Goal: Task Accomplishment & Management: Use online tool/utility

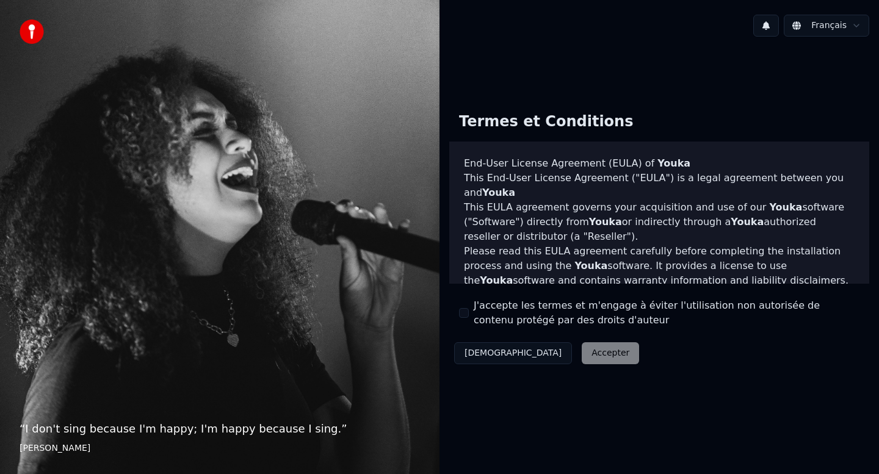
click at [510, 315] on label "J'accepte les termes et m'engage à éviter l'utilisation non autorisée de conten…" at bounding box center [667, 312] width 386 height 29
click at [469, 315] on button "J'accepte les termes et m'engage à éviter l'utilisation non autorisée de conten…" at bounding box center [464, 313] width 10 height 10
click at [480, 348] on button "[DEMOGRAPHIC_DATA]" at bounding box center [513, 353] width 118 height 22
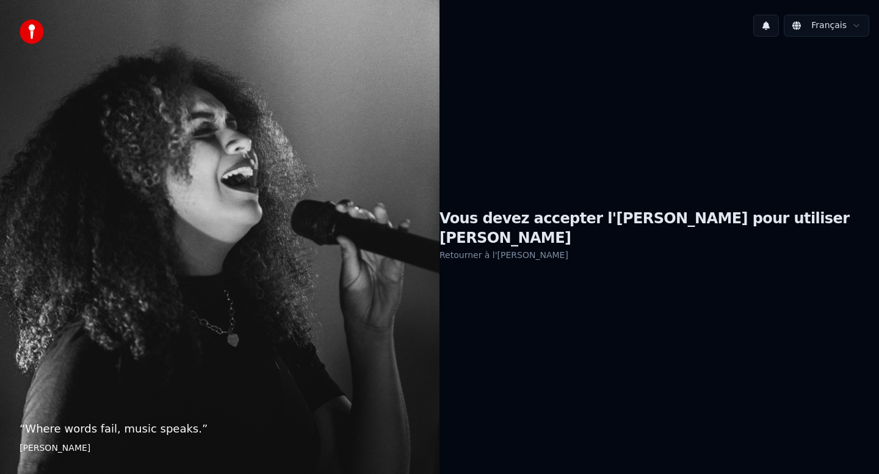
click at [544, 245] on link "Retourner à l'[PERSON_NAME]" at bounding box center [503, 255] width 129 height 20
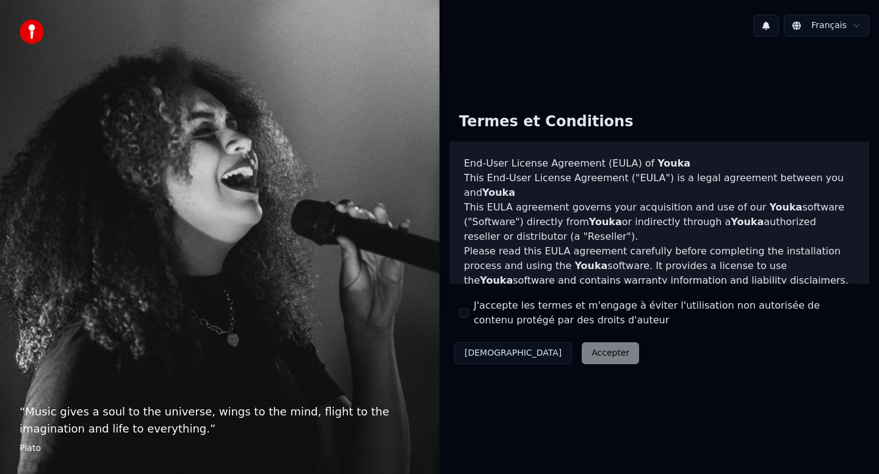
click at [503, 314] on label "J'accepte les termes et m'engage à éviter l'utilisation non autorisée de conten…" at bounding box center [667, 312] width 386 height 29
click at [469, 314] on button "J'accepte les termes et m'engage à éviter l'utilisation non autorisée de conten…" at bounding box center [464, 313] width 10 height 10
click at [582, 347] on button "Accepter" at bounding box center [610, 353] width 57 height 22
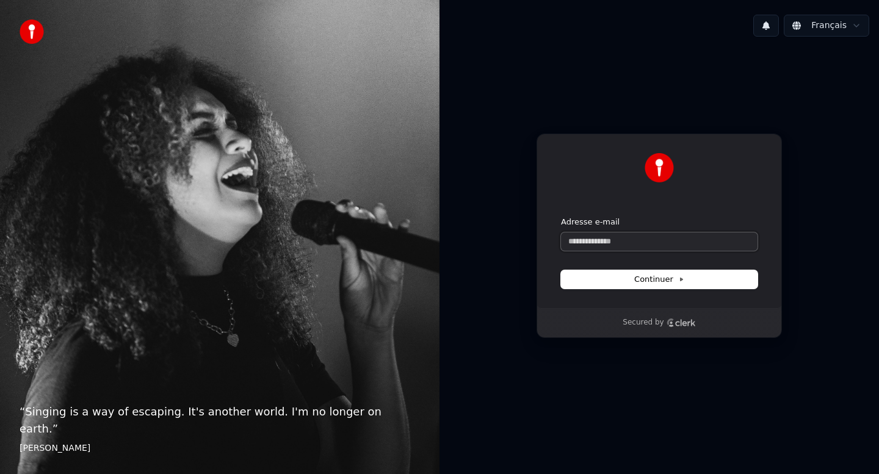
click at [614, 241] on input "Adresse e-mail" at bounding box center [659, 241] width 196 height 18
click at [646, 245] on input "**********" at bounding box center [659, 241] width 196 height 18
click at [654, 279] on span "Continuer" at bounding box center [659, 279] width 50 height 11
type input "**********"
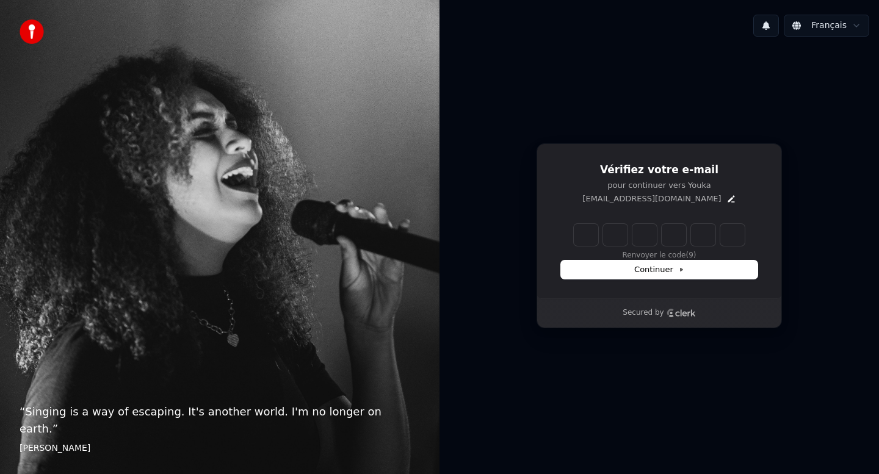
click at [581, 235] on input "Enter verification code" at bounding box center [659, 235] width 171 height 22
paste input "******"
type input "******"
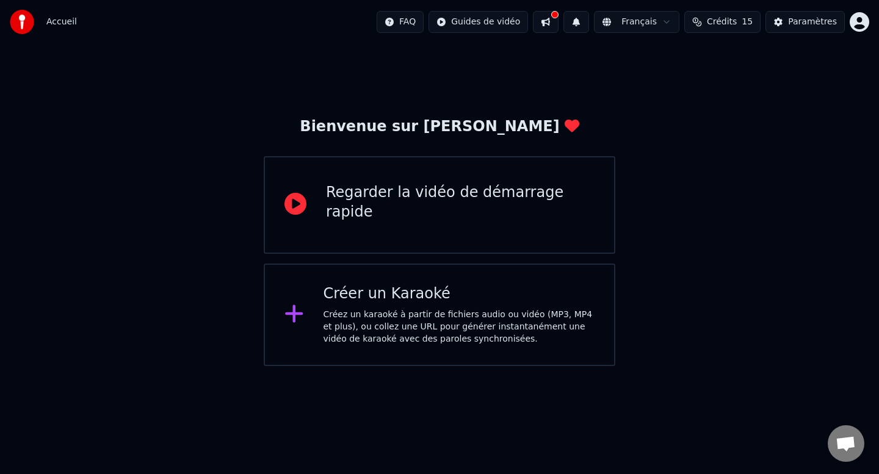
click at [331, 332] on div "Créez un karaoké à partir de fichiers audio ou vidéo (MP3, MP4 et plus), ou col…" at bounding box center [459, 327] width 272 height 37
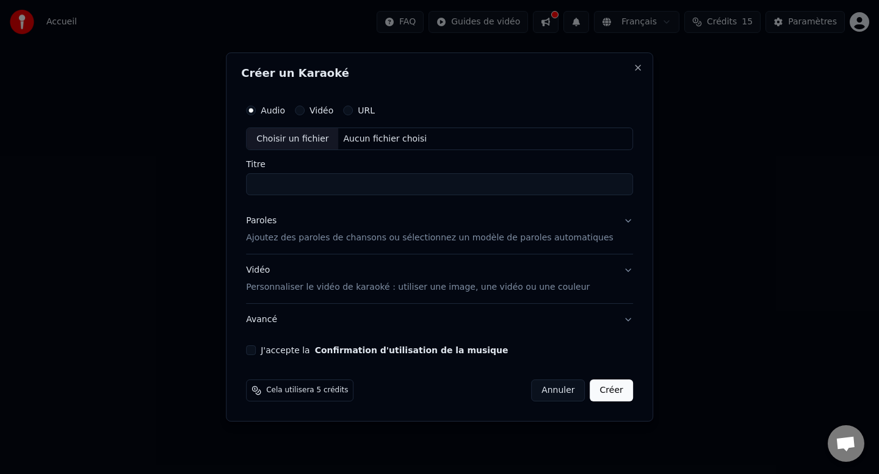
click at [371, 144] on div "Aucun fichier choisi" at bounding box center [385, 139] width 93 height 12
click at [370, 138] on div "Aucun fichier choisi" at bounding box center [385, 139] width 93 height 12
click at [568, 240] on p "Ajoutez des paroles de chansons ou sélectionnez un modèle de paroles automatiqu…" at bounding box center [429, 238] width 367 height 12
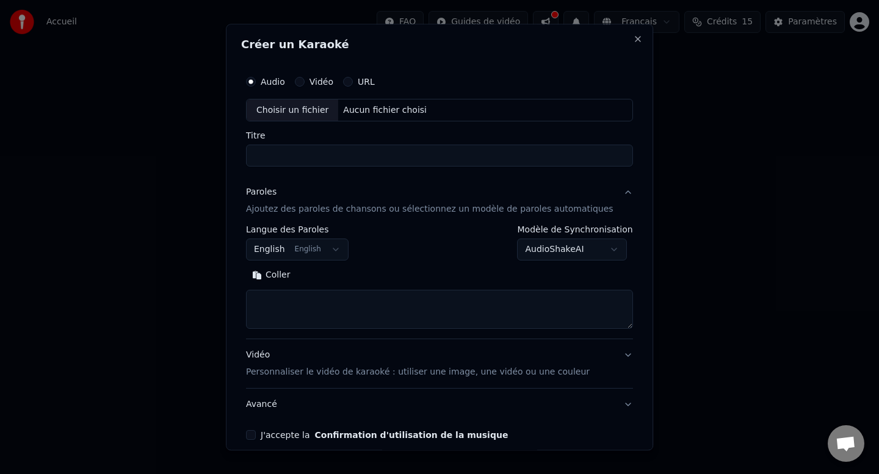
click at [383, 317] on textarea at bounding box center [439, 309] width 387 height 39
click at [563, 240] on body "**********" at bounding box center [439, 183] width 879 height 366
click at [563, 246] on body "**********" at bounding box center [439, 183] width 879 height 366
click at [348, 247] on button "English English" at bounding box center [297, 250] width 103 height 22
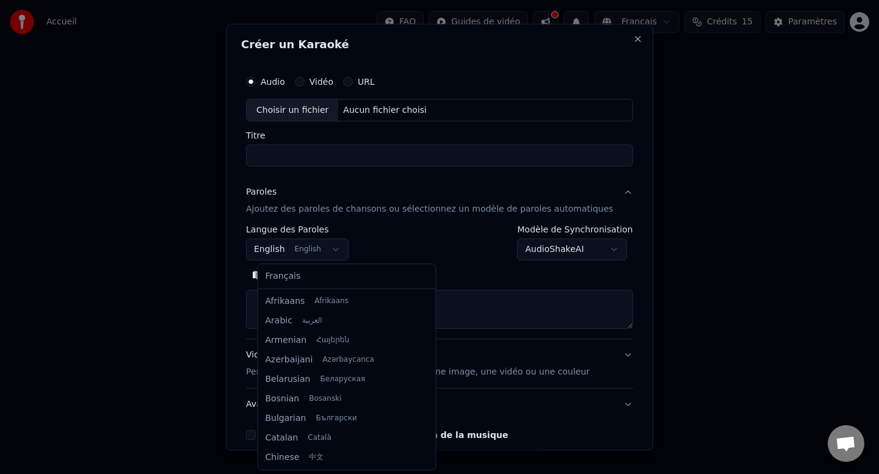
scroll to position [98, 0]
select select "**"
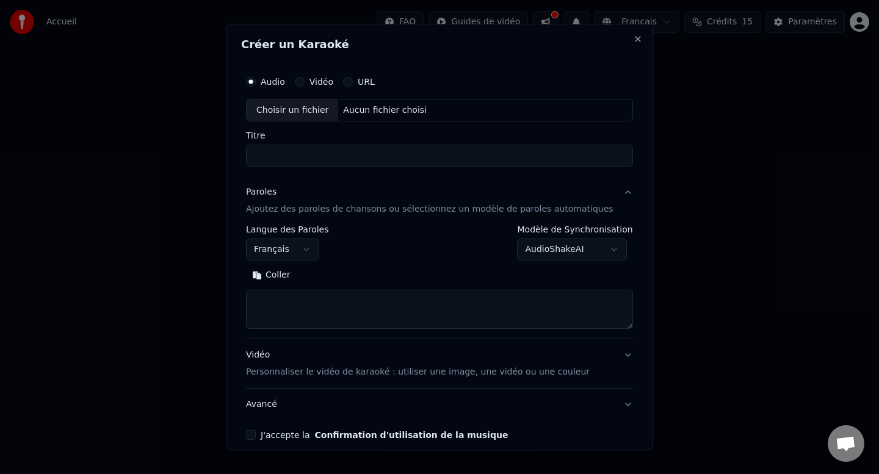
click at [275, 307] on textarea at bounding box center [439, 309] width 387 height 39
paste textarea "**********"
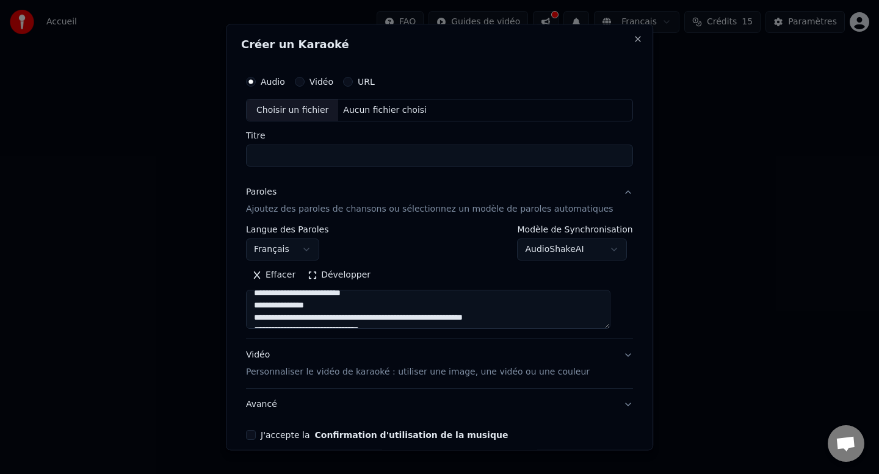
scroll to position [807, 0]
click at [499, 314] on textarea at bounding box center [428, 309] width 364 height 39
drag, startPoint x: 499, startPoint y: 314, endPoint x: 430, endPoint y: 314, distance: 69.0
click at [430, 314] on textarea at bounding box center [428, 309] width 364 height 39
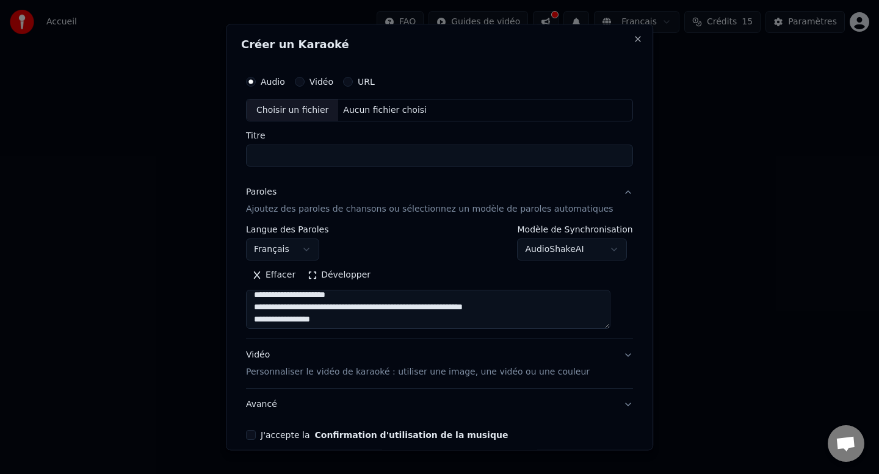
scroll to position [706, 0]
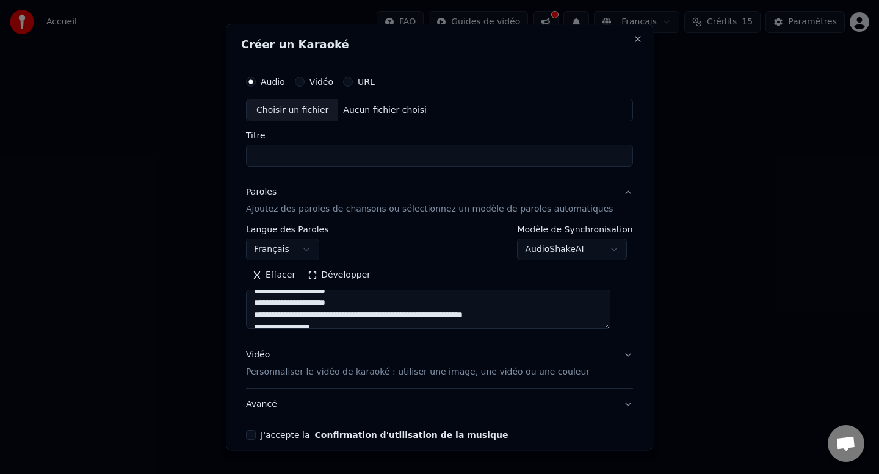
click at [487, 317] on textarea at bounding box center [428, 309] width 364 height 39
drag, startPoint x: 487, startPoint y: 317, endPoint x: 415, endPoint y: 317, distance: 72.0
click at [415, 317] on textarea at bounding box center [428, 309] width 364 height 39
click at [411, 325] on textarea at bounding box center [428, 309] width 364 height 39
drag, startPoint x: 411, startPoint y: 325, endPoint x: 497, endPoint y: 292, distance: 91.9
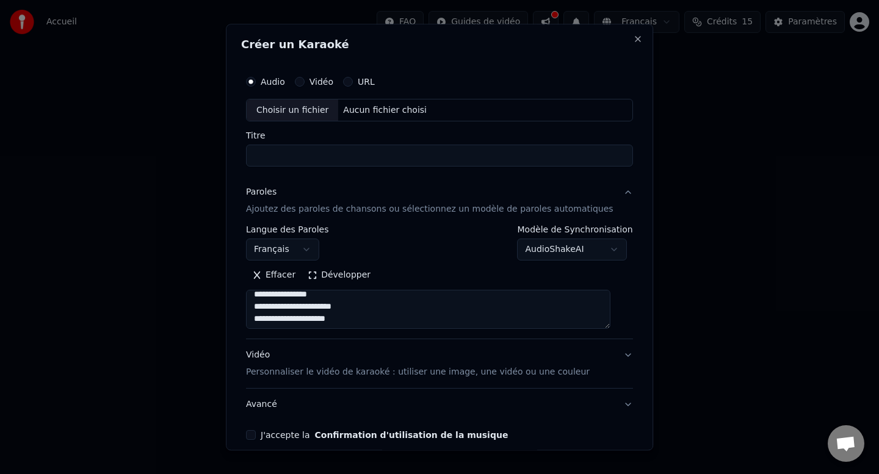
click at [497, 292] on textarea at bounding box center [428, 309] width 364 height 39
click at [502, 315] on textarea at bounding box center [428, 309] width 364 height 39
drag, startPoint x: 502, startPoint y: 315, endPoint x: 397, endPoint y: 315, distance: 105.6
click at [397, 315] on textarea at bounding box center [428, 309] width 364 height 39
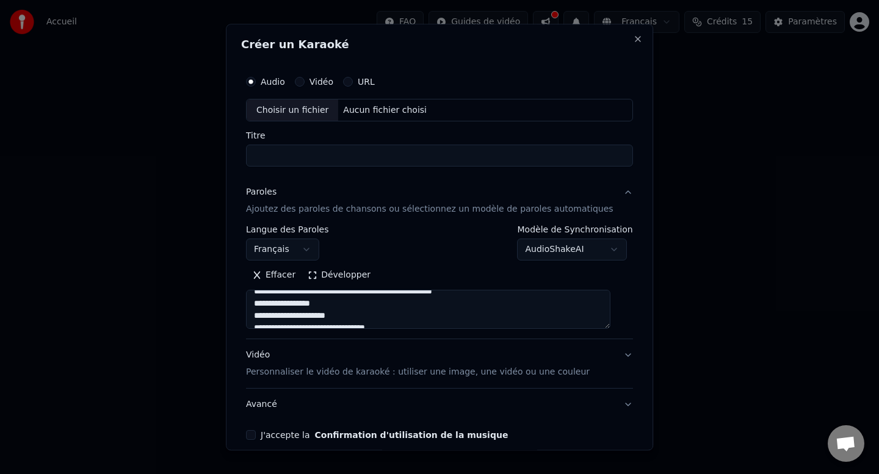
scroll to position [523, 0]
click at [389, 301] on textarea at bounding box center [428, 309] width 364 height 39
drag, startPoint x: 389, startPoint y: 301, endPoint x: 465, endPoint y: 301, distance: 76.3
click at [465, 301] on textarea at bounding box center [428, 309] width 364 height 39
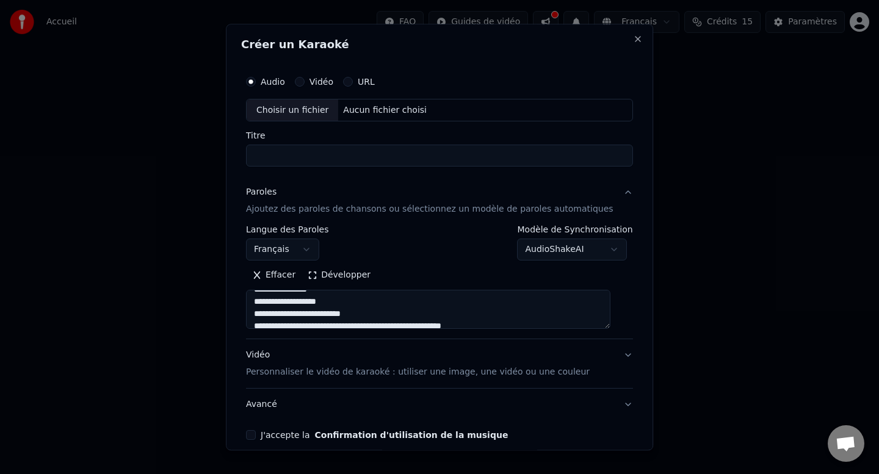
scroll to position [417, 0]
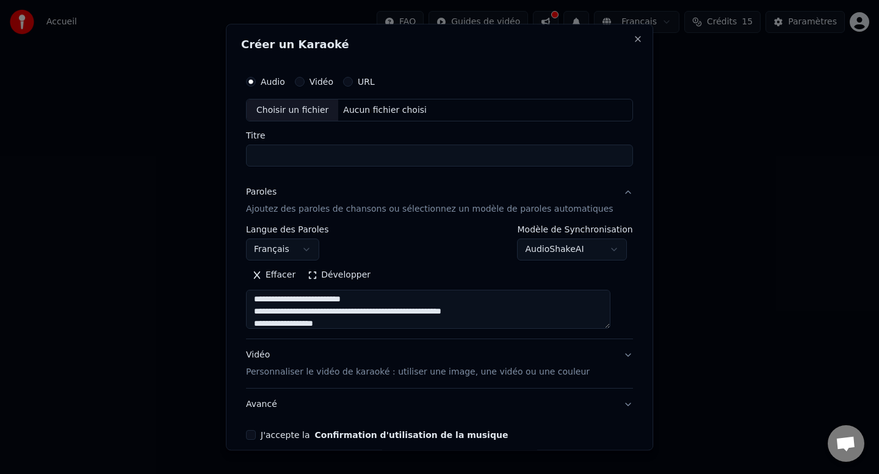
click at [459, 311] on textarea at bounding box center [428, 309] width 364 height 39
drag, startPoint x: 459, startPoint y: 311, endPoint x: 386, endPoint y: 312, distance: 72.6
click at [386, 312] on textarea at bounding box center [428, 309] width 364 height 39
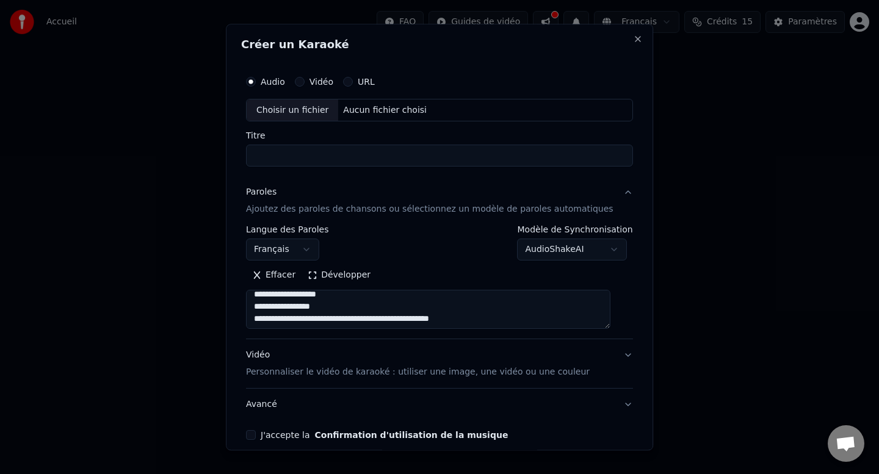
click at [390, 318] on textarea at bounding box center [428, 309] width 364 height 39
drag, startPoint x: 390, startPoint y: 318, endPoint x: 456, endPoint y: 317, distance: 65.9
click at [456, 317] on textarea at bounding box center [428, 309] width 364 height 39
drag, startPoint x: 456, startPoint y: 317, endPoint x: 390, endPoint y: 319, distance: 65.9
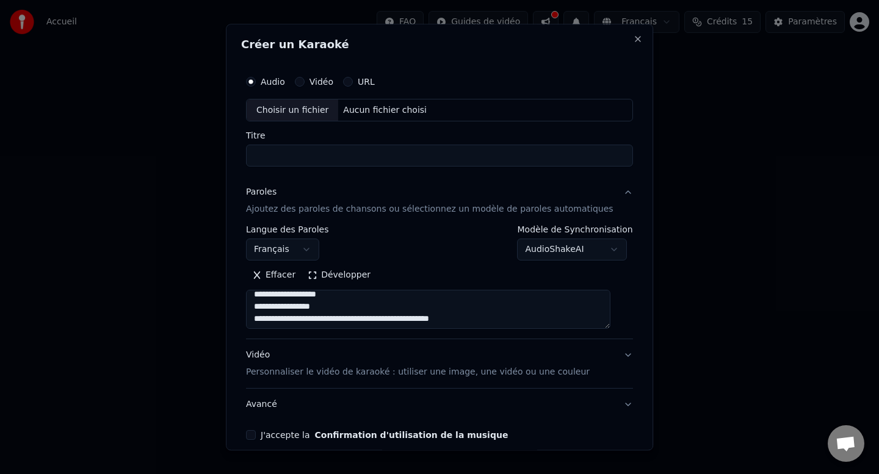
click at [390, 320] on textarea at bounding box center [428, 309] width 364 height 39
click at [431, 306] on textarea at bounding box center [428, 309] width 364 height 39
drag, startPoint x: 431, startPoint y: 306, endPoint x: 357, endPoint y: 308, distance: 74.5
click at [357, 308] on textarea at bounding box center [428, 309] width 364 height 39
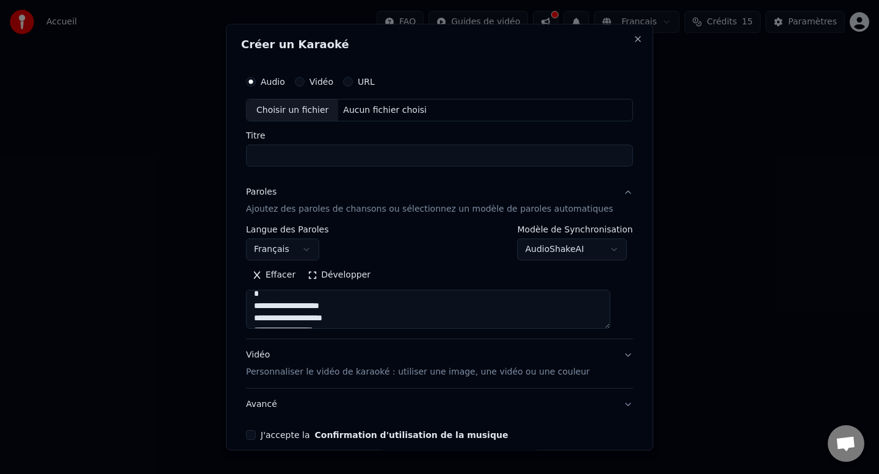
scroll to position [209, 0]
click at [278, 315] on textarea at bounding box center [428, 309] width 364 height 39
click at [512, 312] on textarea at bounding box center [428, 309] width 364 height 39
drag, startPoint x: 512, startPoint y: 312, endPoint x: 373, endPoint y: 314, distance: 139.1
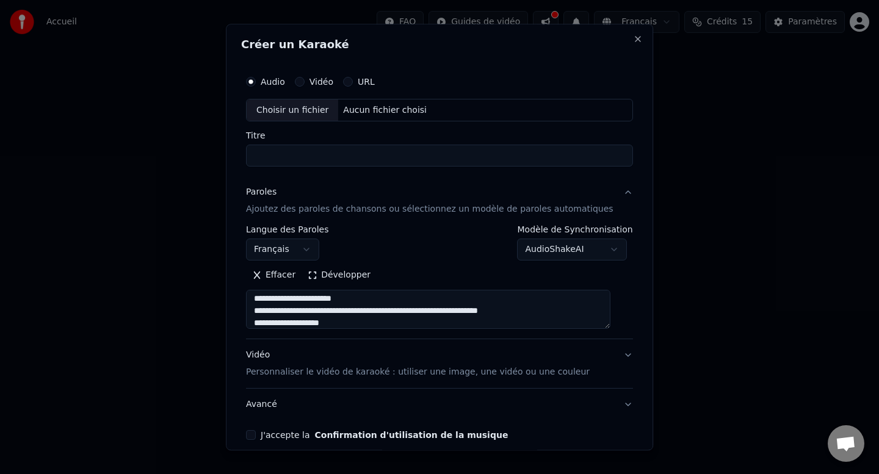
click at [373, 314] on textarea at bounding box center [428, 309] width 364 height 39
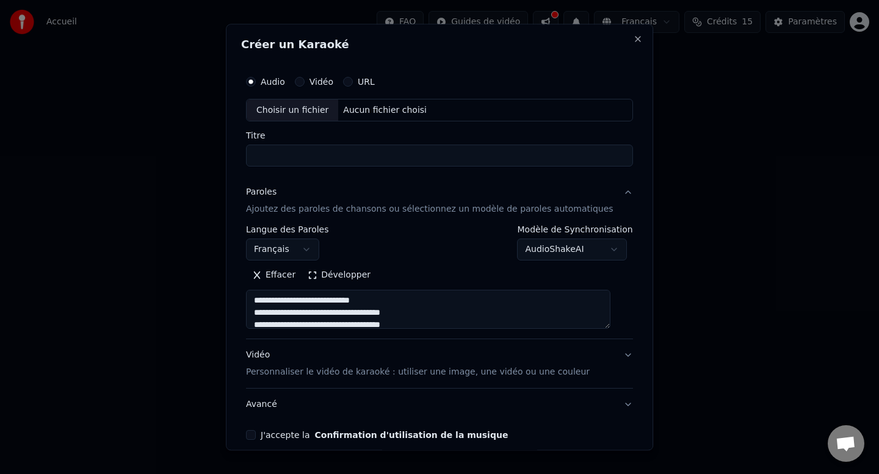
click at [405, 316] on textarea at bounding box center [428, 309] width 364 height 39
click at [351, 317] on textarea at bounding box center [428, 309] width 364 height 39
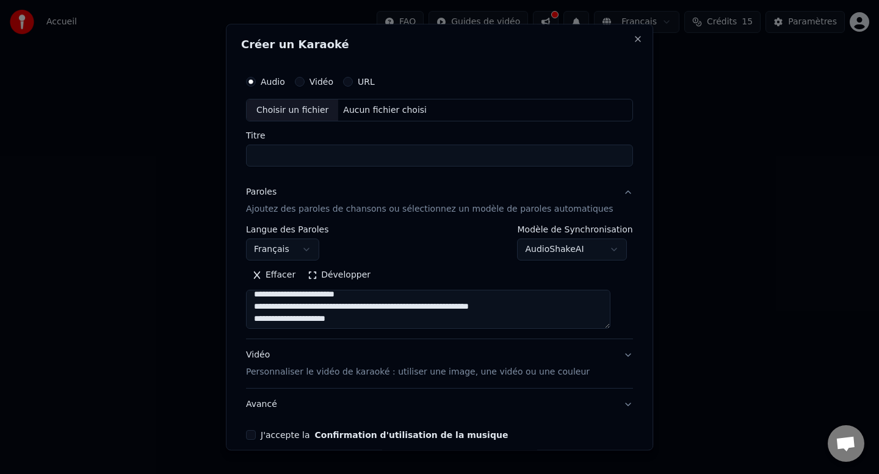
scroll to position [43, 0]
click at [430, 309] on textarea at bounding box center [428, 309] width 364 height 39
drag, startPoint x: 430, startPoint y: 309, endPoint x: 518, endPoint y: 309, distance: 87.9
click at [518, 309] on textarea at bounding box center [428, 309] width 364 height 39
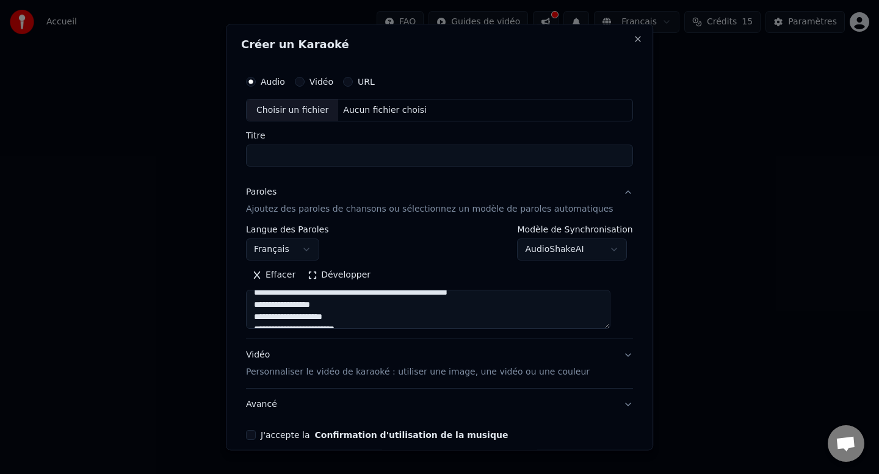
scroll to position [0, 0]
click at [503, 302] on textarea at bounding box center [428, 309] width 364 height 39
drag, startPoint x: 503, startPoint y: 302, endPoint x: 430, endPoint y: 301, distance: 72.6
click at [430, 302] on textarea at bounding box center [428, 309] width 364 height 39
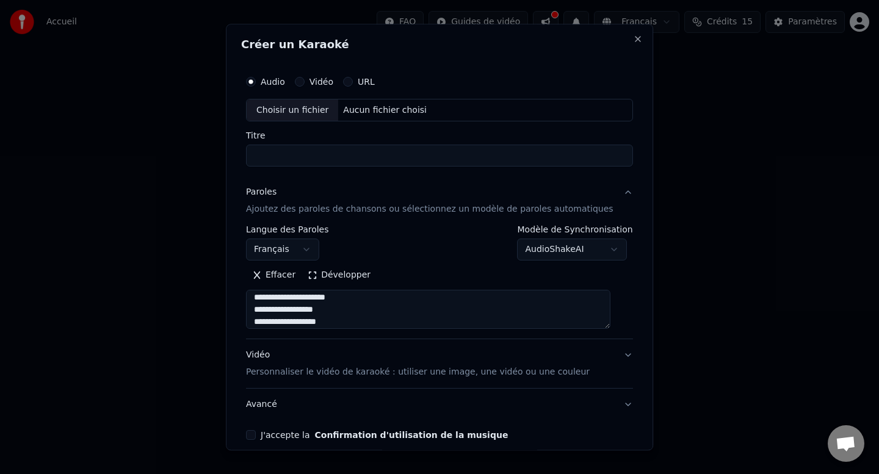
click at [327, 309] on textarea at bounding box center [428, 309] width 364 height 39
click at [323, 304] on textarea at bounding box center [428, 309] width 364 height 39
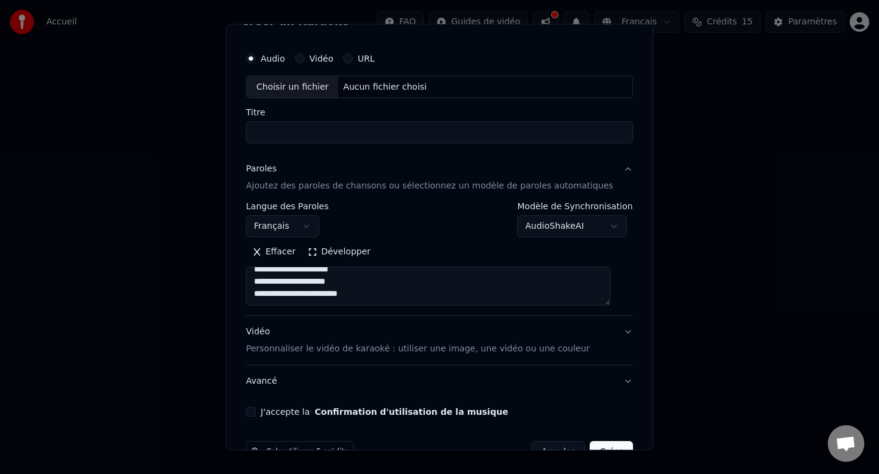
click at [337, 295] on textarea at bounding box center [428, 286] width 364 height 39
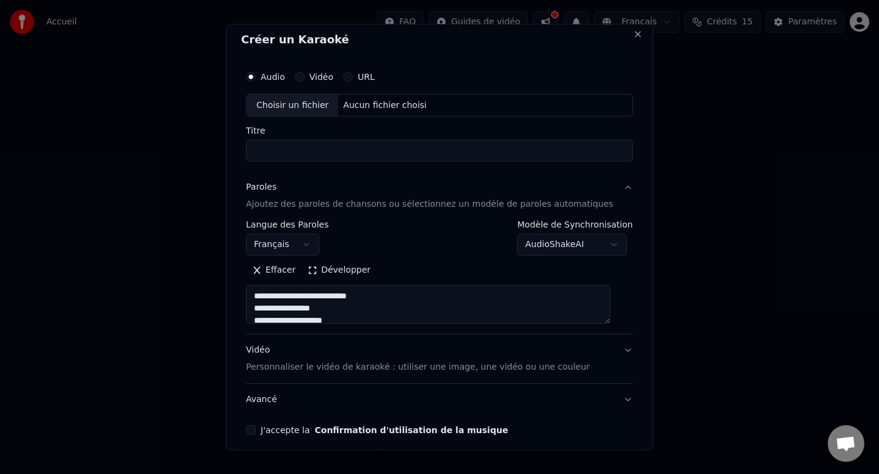
scroll to position [0, 0]
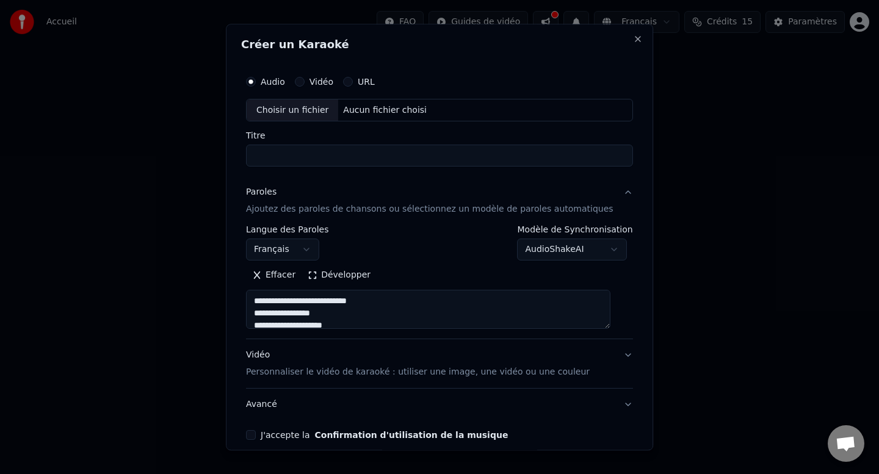
type textarea "**********"
click at [337, 151] on input "Titre" at bounding box center [439, 156] width 387 height 22
click at [378, 153] on input "**********" at bounding box center [439, 156] width 387 height 22
click at [434, 164] on input "**********" at bounding box center [439, 156] width 387 height 22
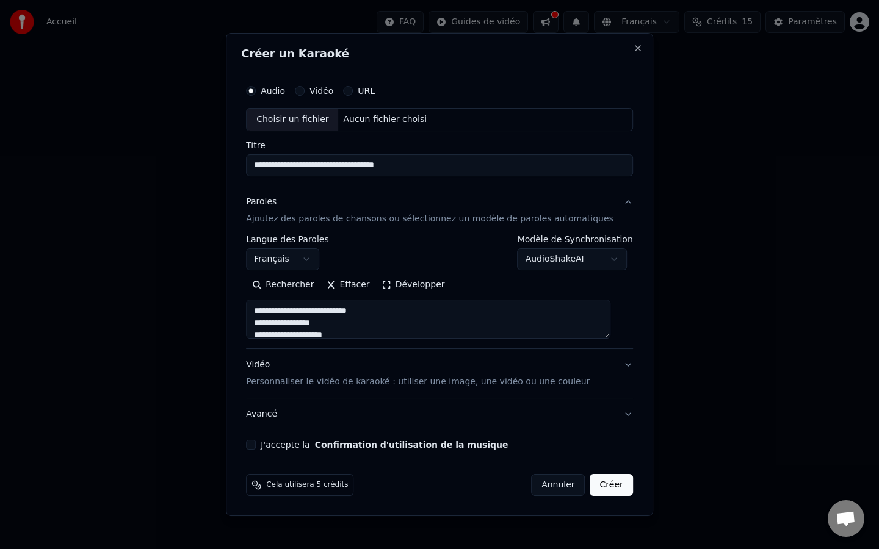
click at [351, 120] on div "Aucun fichier choisi" at bounding box center [385, 119] width 93 height 12
type input "**********"
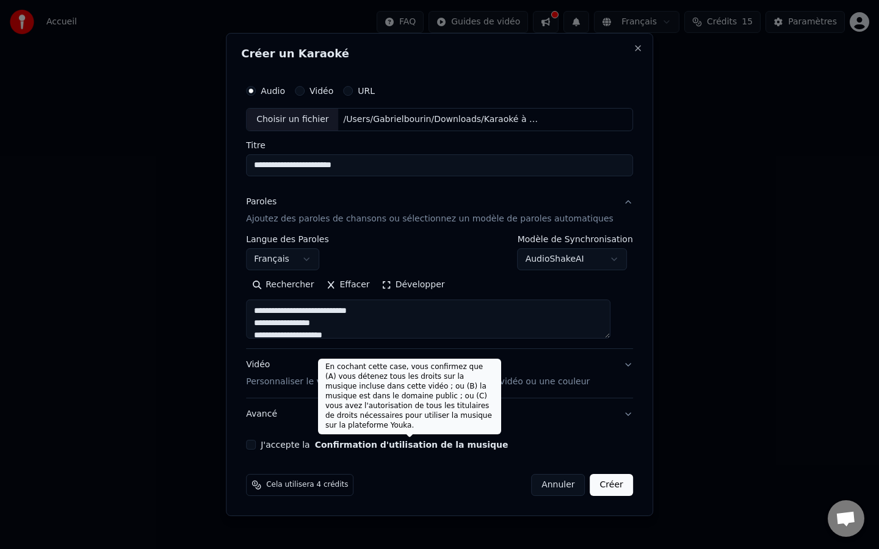
click at [275, 452] on div "**********" at bounding box center [439, 264] width 397 height 381
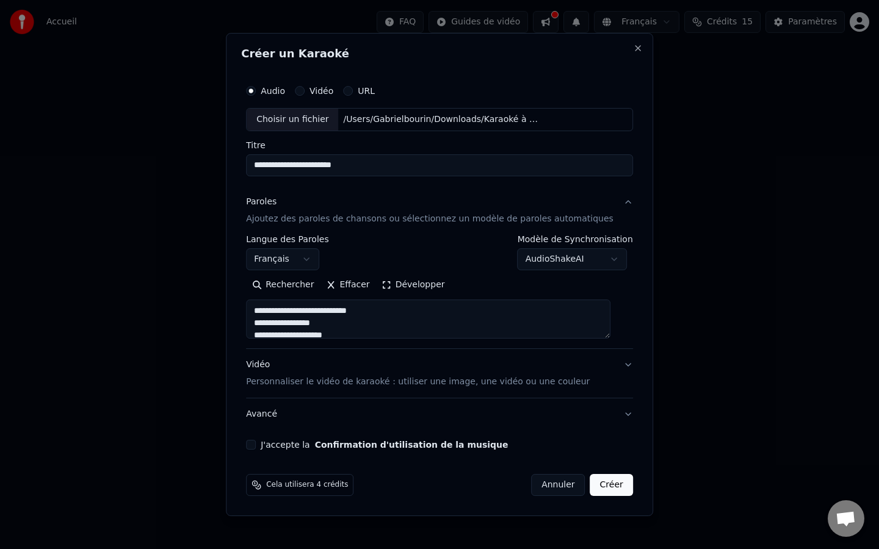
click at [273, 444] on label "J'accepte la Confirmation d'utilisation de la musique" at bounding box center [384, 445] width 247 height 9
click at [256, 444] on button "J'accepte la Confirmation d'utilisation de la musique" at bounding box center [251, 445] width 10 height 10
click at [618, 365] on button "Vidéo Personnaliser le vidéo de karaoké : utiliser une image, une vidéo ou une …" at bounding box center [439, 373] width 387 height 49
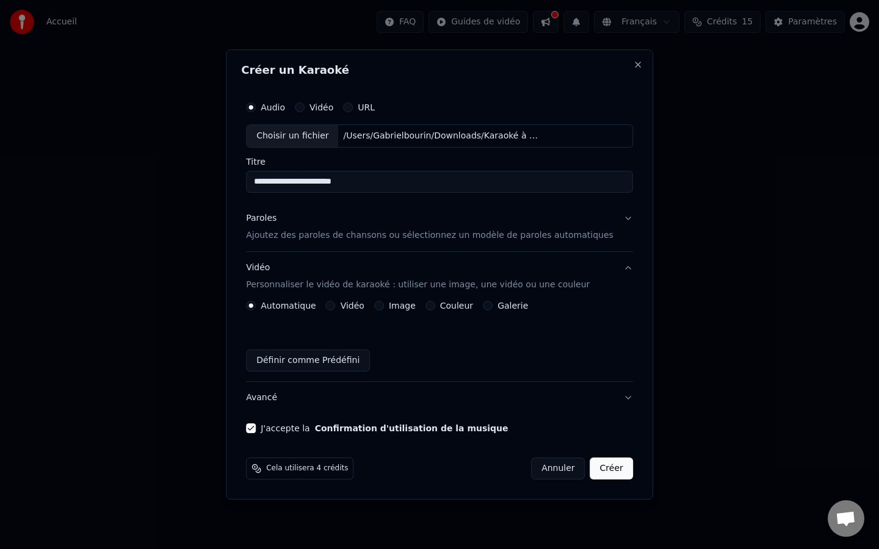
click at [384, 309] on button "Image" at bounding box center [379, 306] width 10 height 10
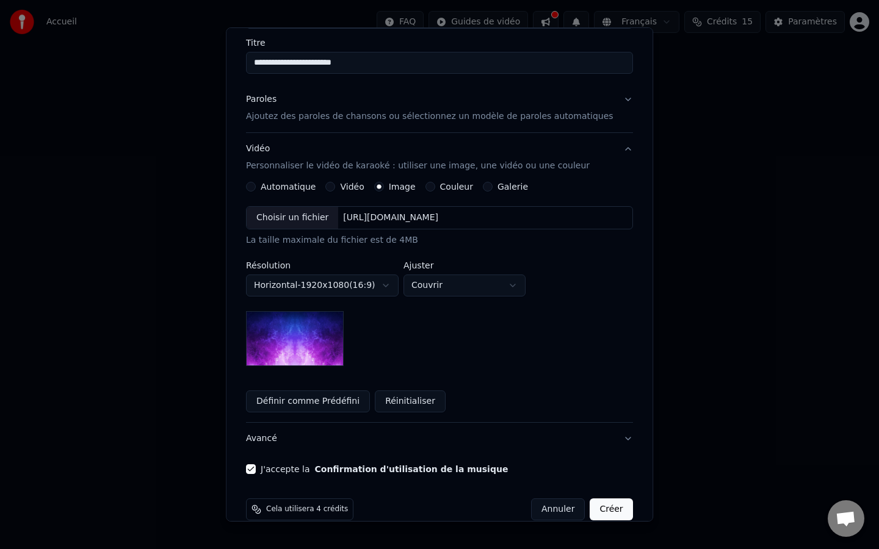
scroll to position [116, 0]
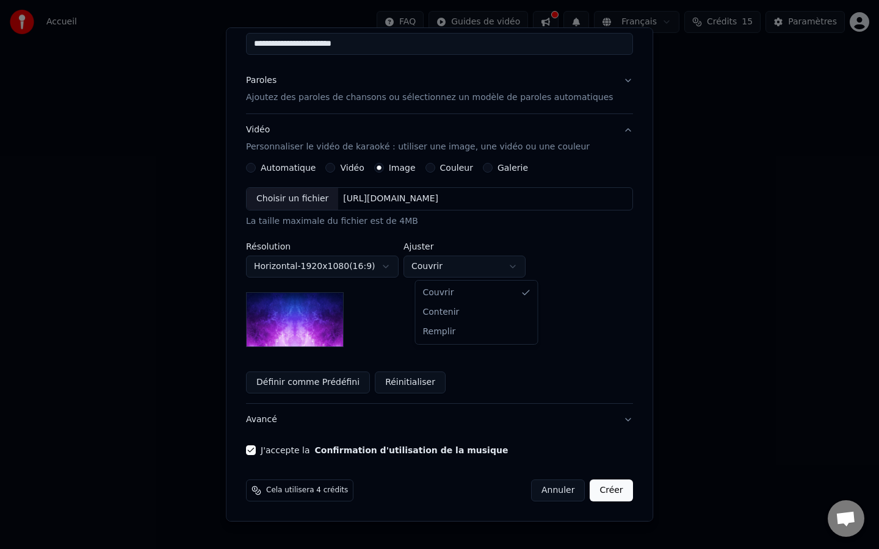
click at [447, 267] on body "**********" at bounding box center [439, 183] width 879 height 366
click at [488, 167] on button "Galerie" at bounding box center [488, 168] width 10 height 10
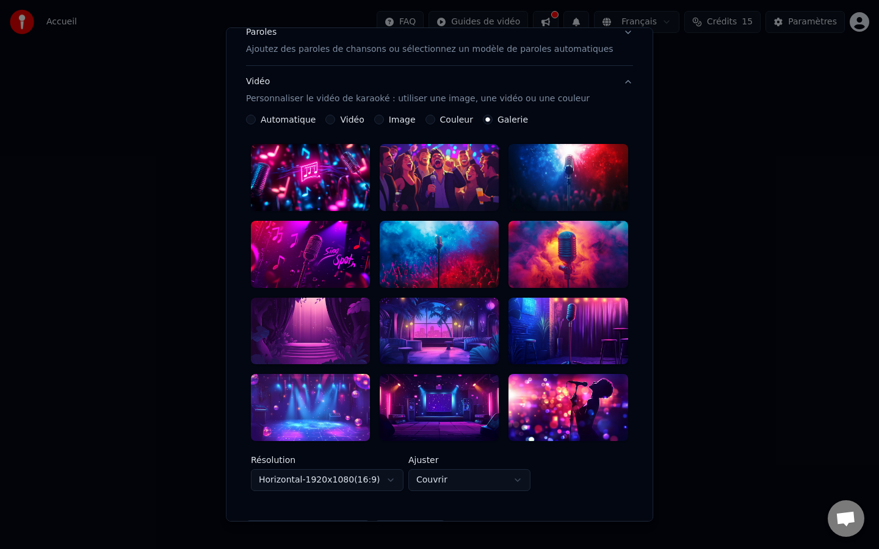
scroll to position [163, 0]
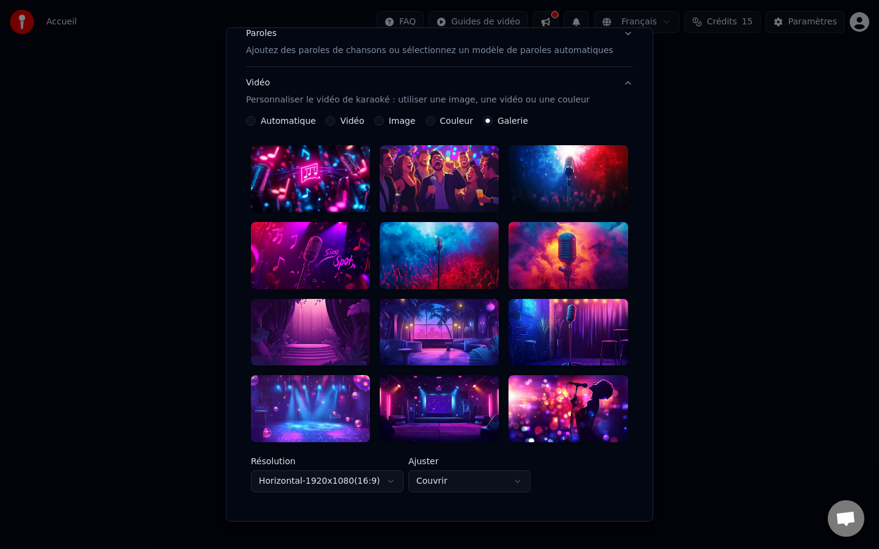
click at [432, 121] on button "Couleur" at bounding box center [430, 121] width 10 height 10
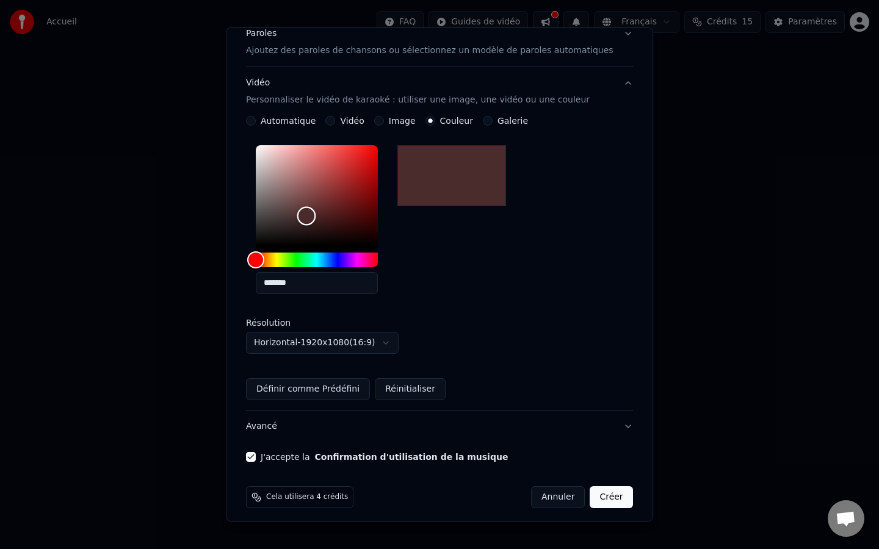
drag, startPoint x: 267, startPoint y: 245, endPoint x: 301, endPoint y: 216, distance: 45.0
click at [301, 215] on div "Color" at bounding box center [306, 216] width 19 height 19
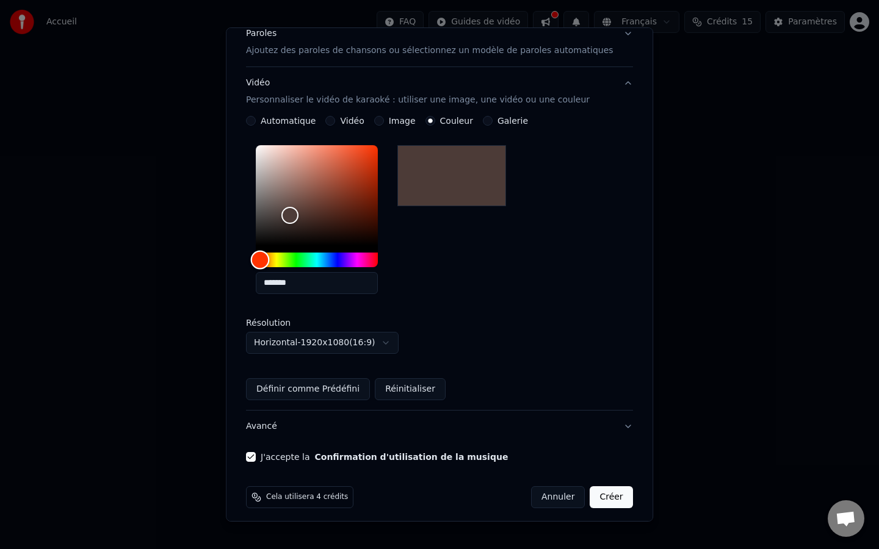
drag, startPoint x: 264, startPoint y: 259, endPoint x: 290, endPoint y: 259, distance: 26.8
click at [269, 259] on div "Hue" at bounding box center [259, 260] width 19 height 19
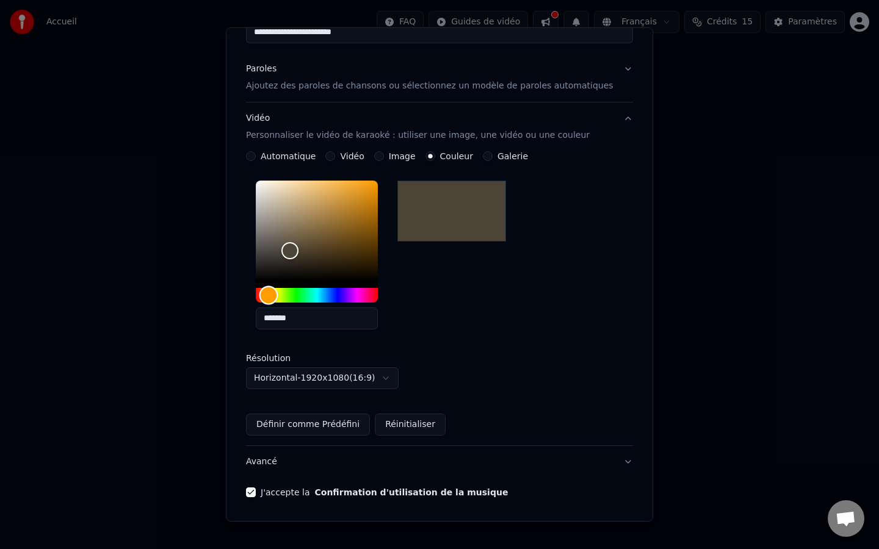
scroll to position [126, 0]
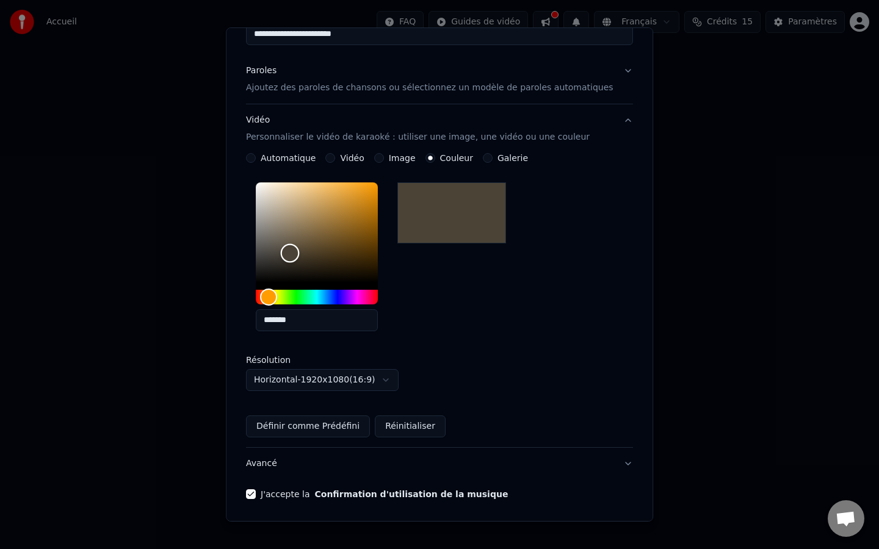
drag, startPoint x: 301, startPoint y: 253, endPoint x: 306, endPoint y: 249, distance: 6.5
click at [299, 250] on div "Color" at bounding box center [289, 253] width 19 height 19
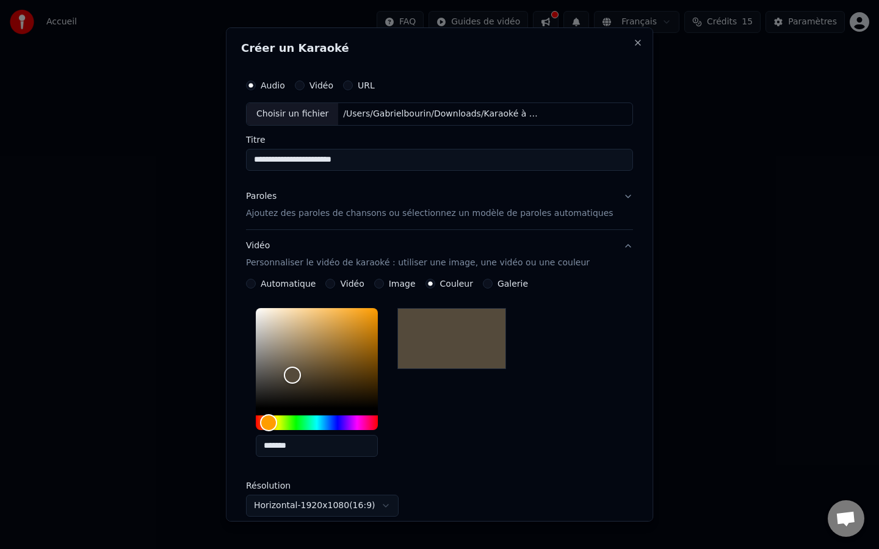
click at [486, 412] on div "*******" at bounding box center [439, 385] width 387 height 164
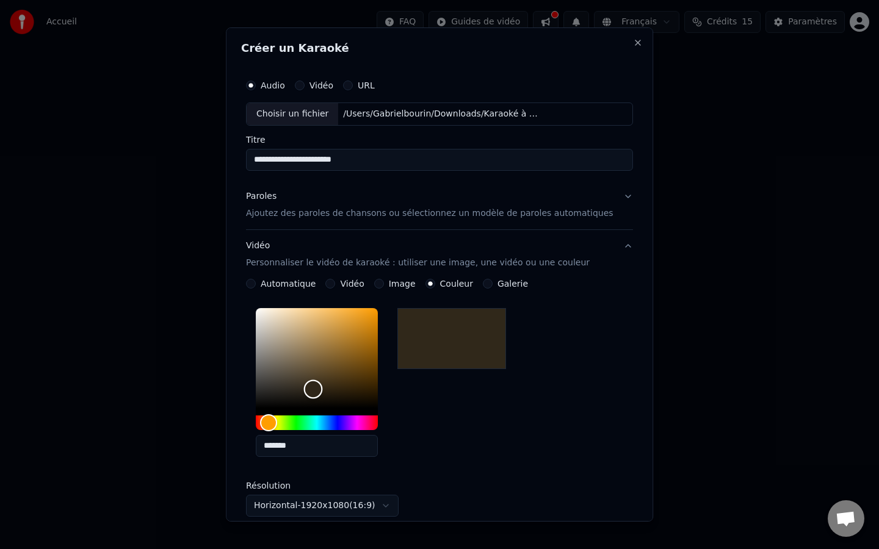
drag, startPoint x: 300, startPoint y: 375, endPoint x: 324, endPoint y: 389, distance: 28.5
click at [322, 389] on div "Color" at bounding box center [312, 389] width 19 height 19
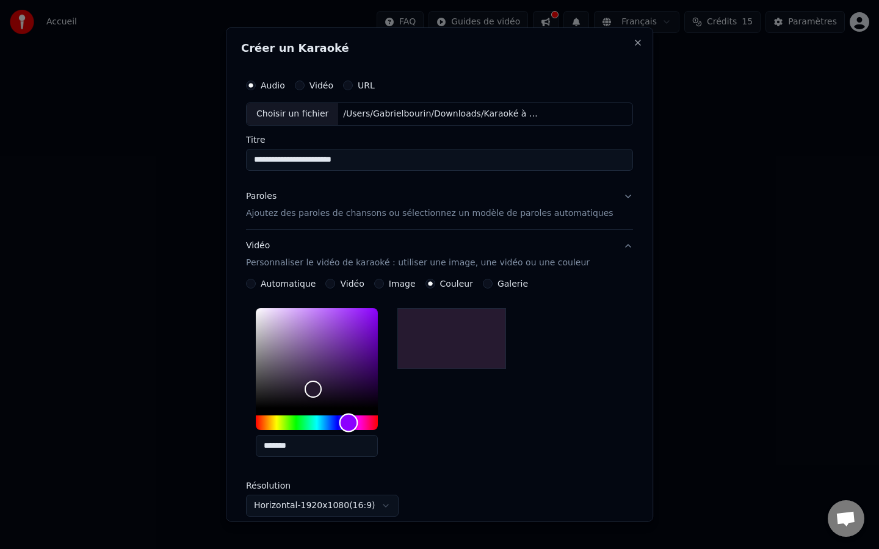
type input "*******"
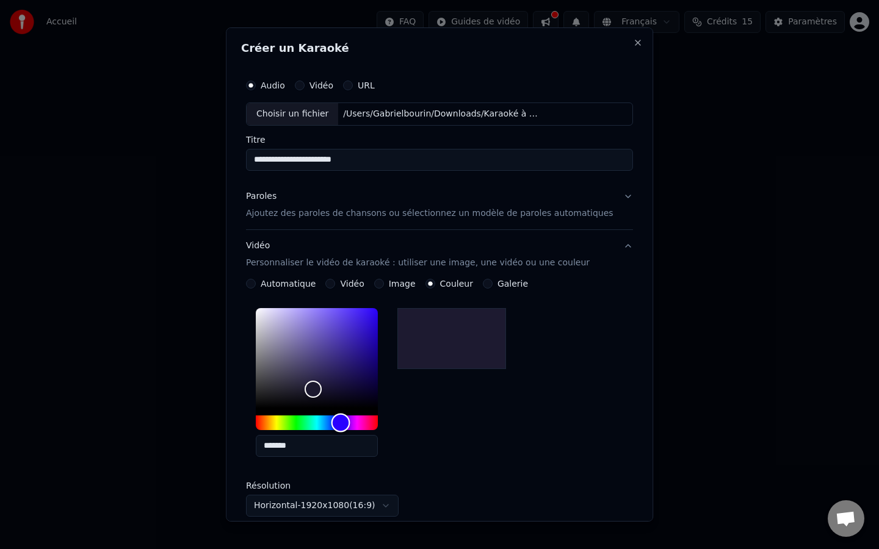
drag, startPoint x: 279, startPoint y: 425, endPoint x: 351, endPoint y: 422, distance: 71.5
click at [350, 422] on div "Hue" at bounding box center [340, 423] width 19 height 19
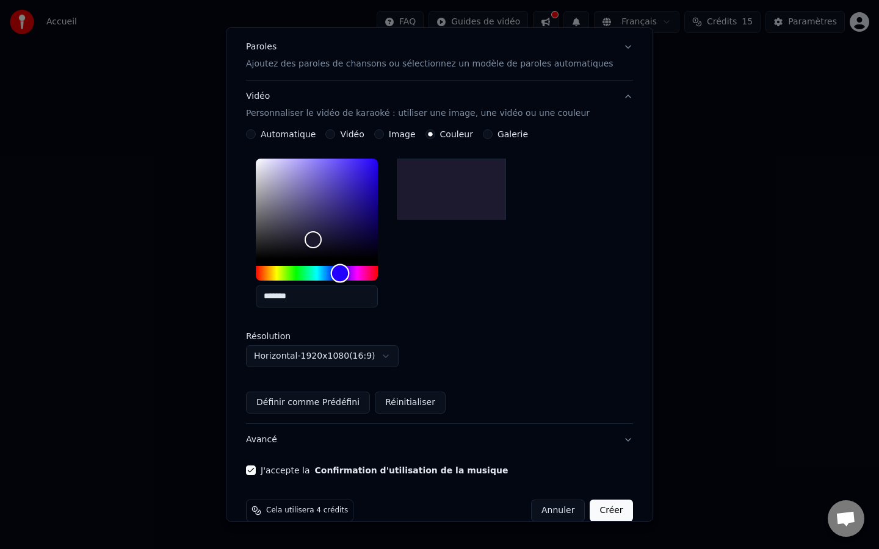
scroll to position [170, 0]
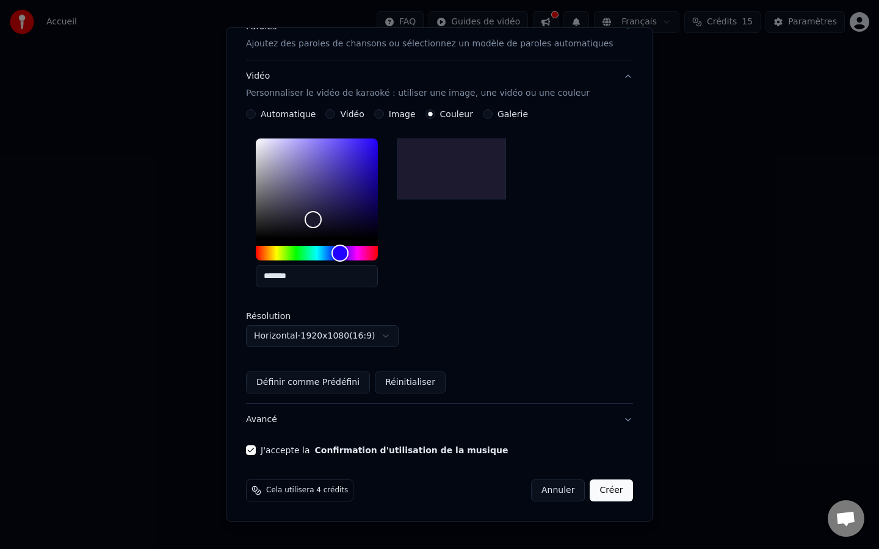
click at [606, 474] on button "Créer" at bounding box center [611, 491] width 43 height 22
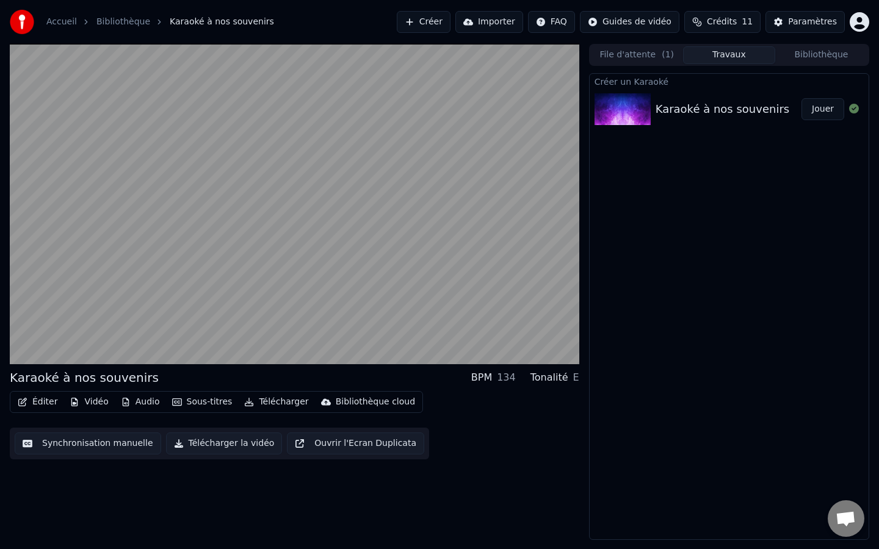
click at [87, 447] on button "Synchronisation manuelle" at bounding box center [88, 444] width 146 height 22
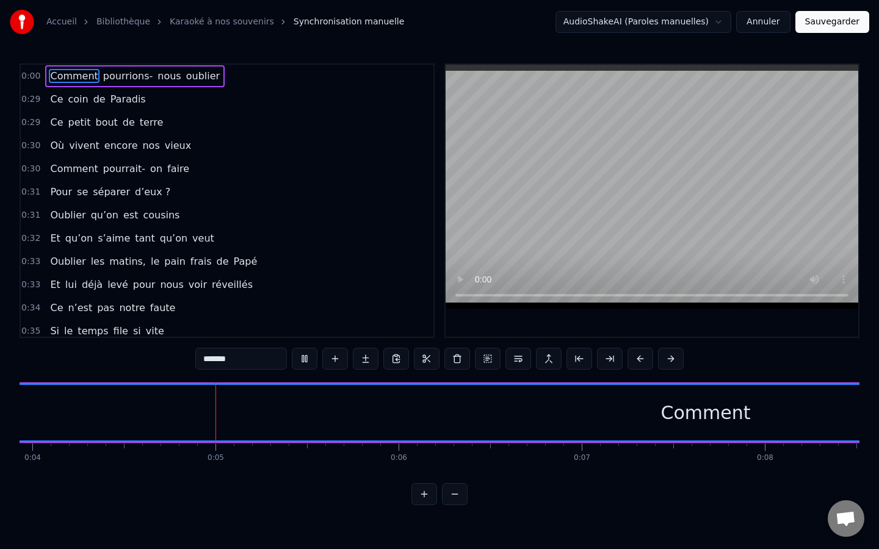
scroll to position [0, 727]
drag, startPoint x: 678, startPoint y: 411, endPoint x: 536, endPoint y: 416, distance: 142.3
click at [536, 416] on div "Comment" at bounding box center [698, 413] width 2806 height 56
click at [685, 416] on div "Comment" at bounding box center [699, 412] width 90 height 27
click at [683, 416] on div "Comment" at bounding box center [699, 412] width 90 height 27
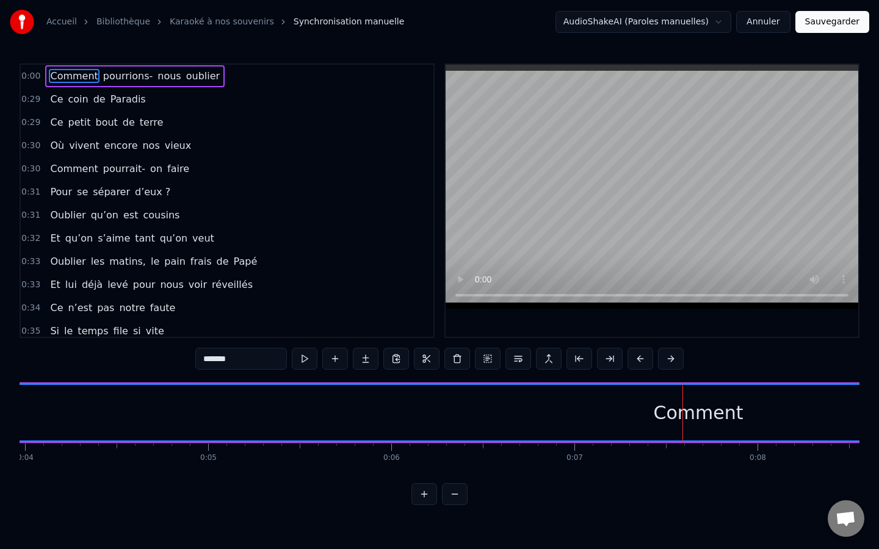
click at [235, 359] on input "*******" at bounding box center [241, 359] width 92 height 22
drag, startPoint x: 351, startPoint y: 444, endPoint x: 430, endPoint y: 444, distance: 78.1
click at [458, 474] on button at bounding box center [455, 494] width 26 height 22
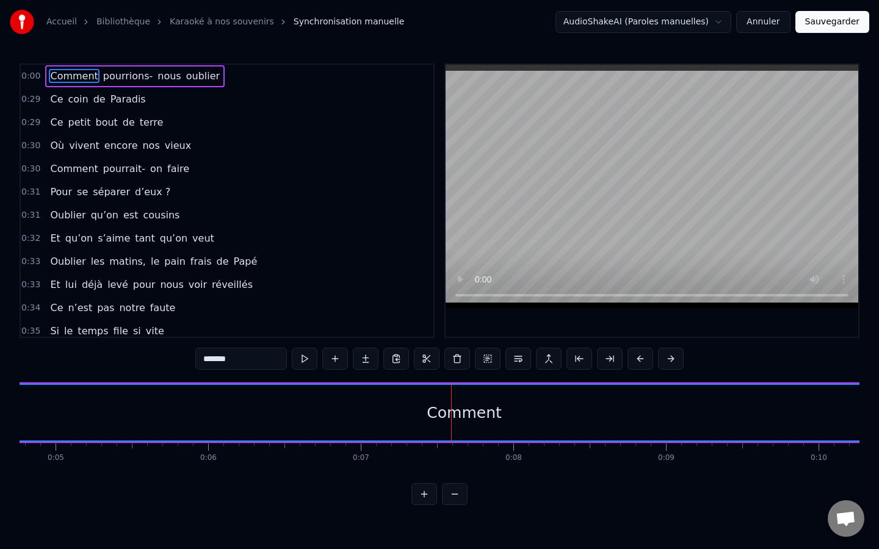
click at [458, 474] on button at bounding box center [455, 494] width 26 height 22
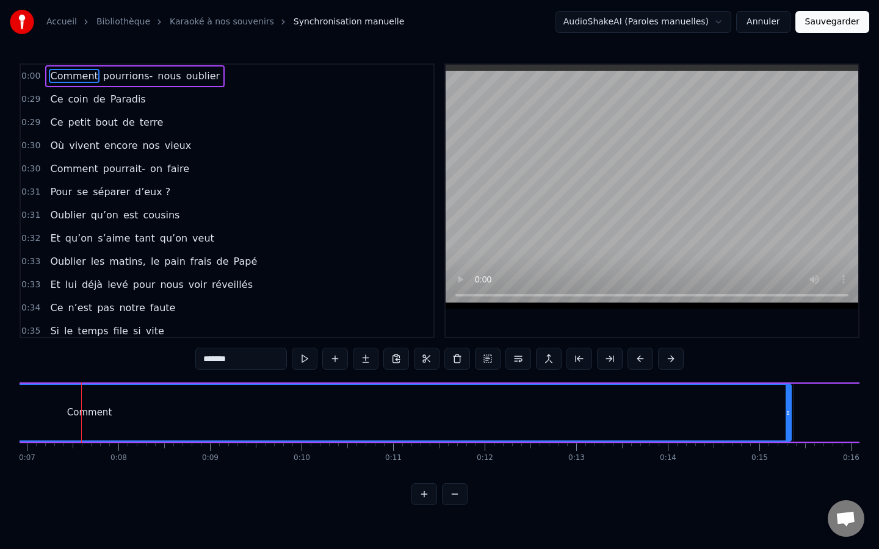
click at [458, 474] on button at bounding box center [455, 494] width 26 height 22
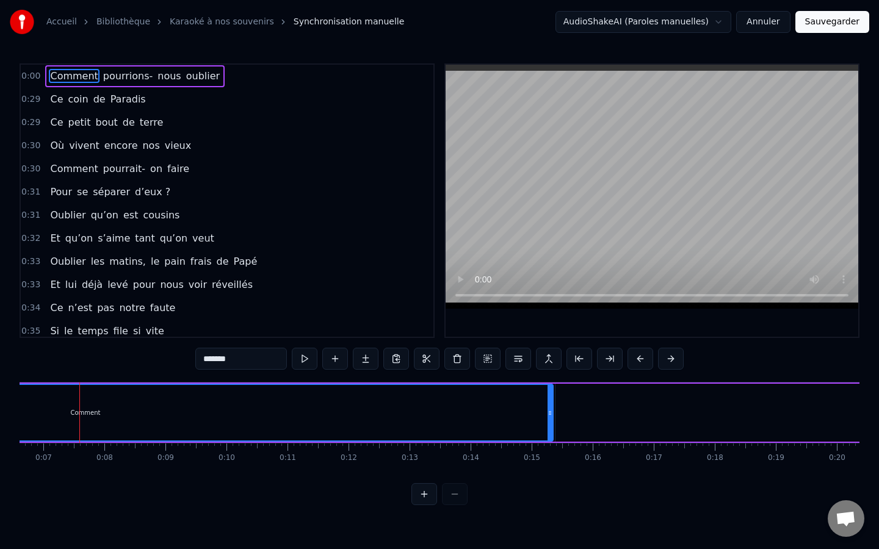
scroll to position [0, 402]
click at [458, 474] on div at bounding box center [439, 494] width 56 height 22
click at [427, 474] on button at bounding box center [424, 494] width 26 height 22
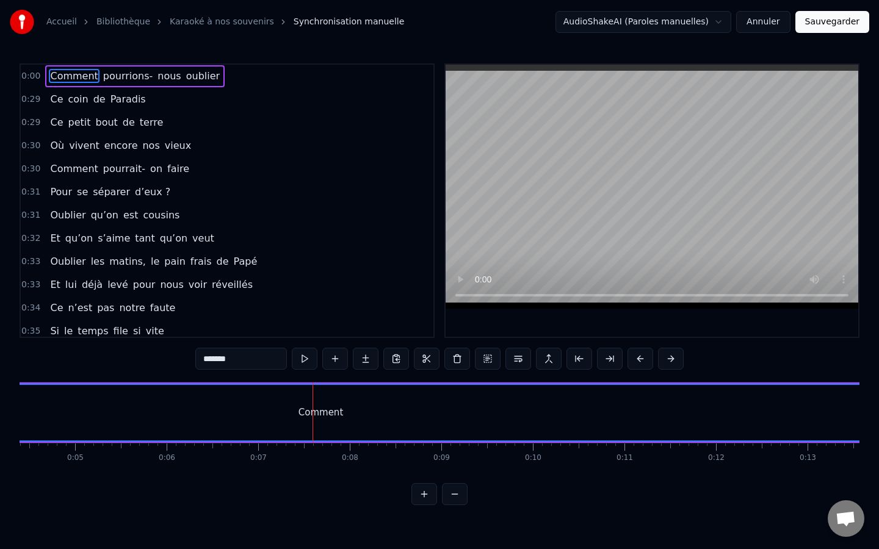
click at [424, 474] on button at bounding box center [424, 494] width 26 height 22
click at [457, 474] on button at bounding box center [455, 494] width 26 height 22
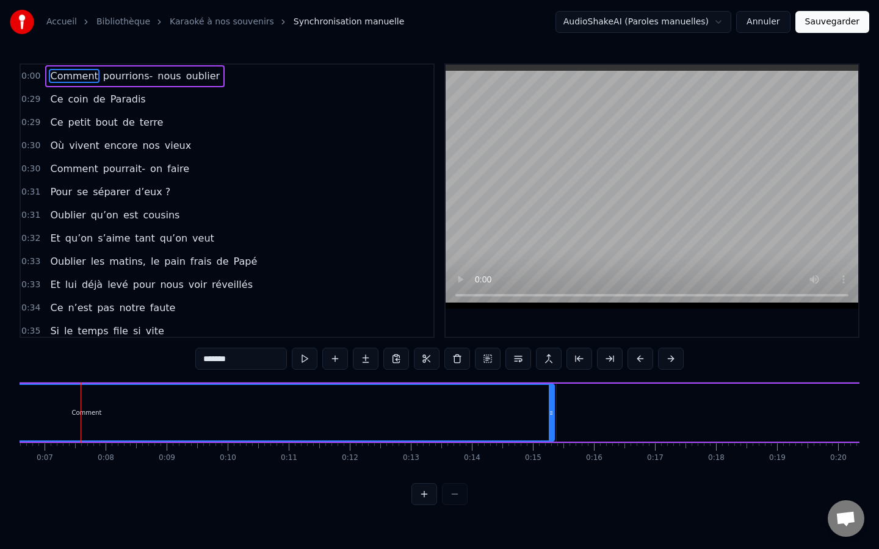
click at [457, 474] on div at bounding box center [439, 494] width 56 height 22
click at [421, 474] on button at bounding box center [424, 494] width 26 height 22
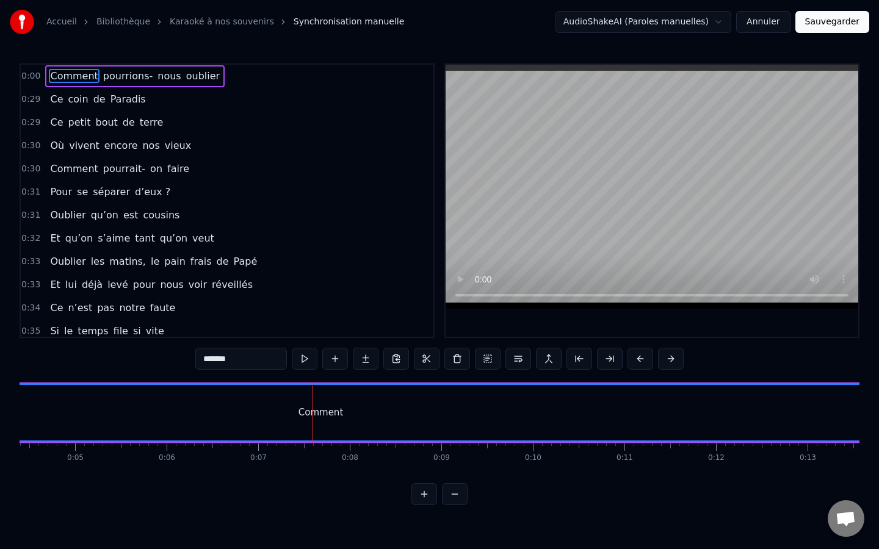
click at [421, 474] on button at bounding box center [424, 494] width 26 height 22
click at [464, 474] on button at bounding box center [455, 494] width 26 height 22
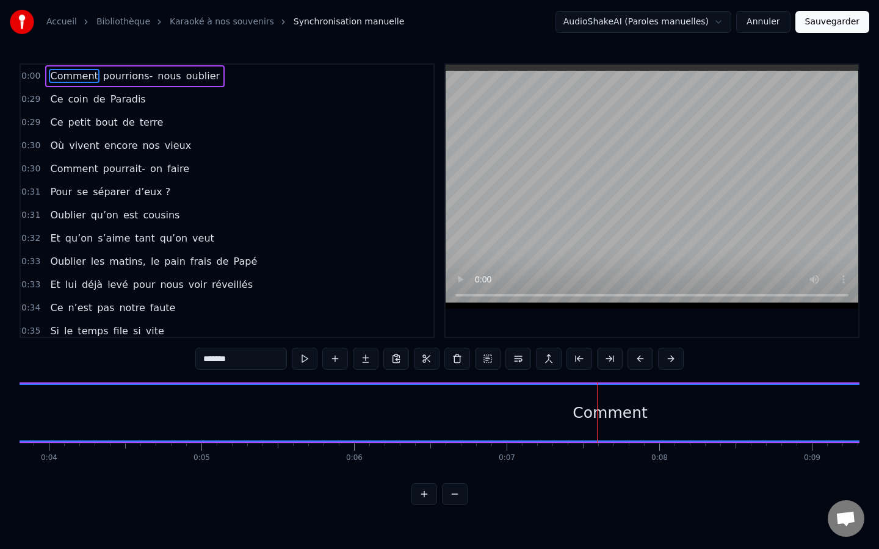
scroll to position [0, 622]
click at [578, 415] on div "Comment" at bounding box center [568, 413] width 75 height 23
click at [579, 415] on div "Comment" at bounding box center [568, 413] width 75 height 23
drag, startPoint x: 557, startPoint y: 416, endPoint x: 619, endPoint y: 416, distance: 62.2
click at [619, 416] on div "Comment" at bounding box center [569, 413] width 2338 height 56
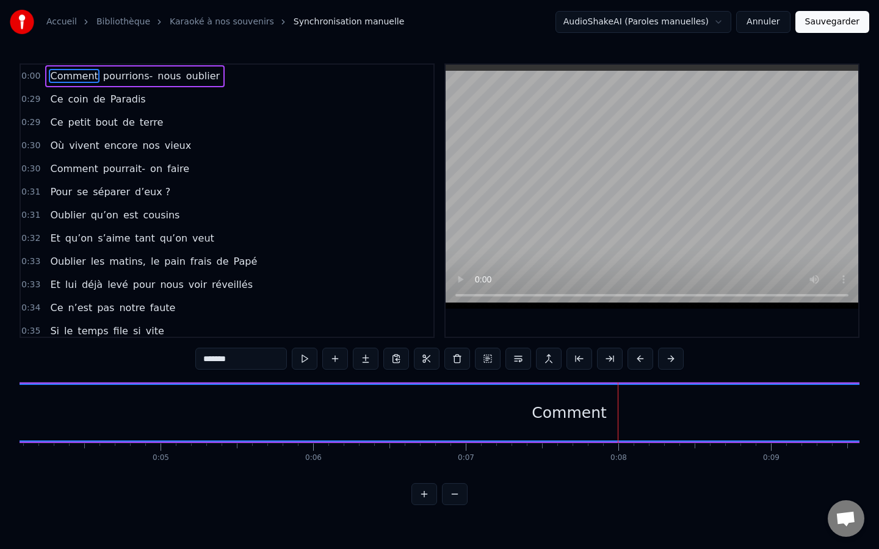
click at [619, 416] on div "Comment" at bounding box center [569, 413] width 2338 height 56
click at [69, 77] on span "Comment" at bounding box center [74, 76] width 50 height 14
click at [295, 388] on div "Comment" at bounding box center [569, 413] width 2338 height 56
click at [250, 352] on input "*******" at bounding box center [241, 359] width 92 height 22
click at [250, 355] on input "*******" at bounding box center [241, 359] width 92 height 22
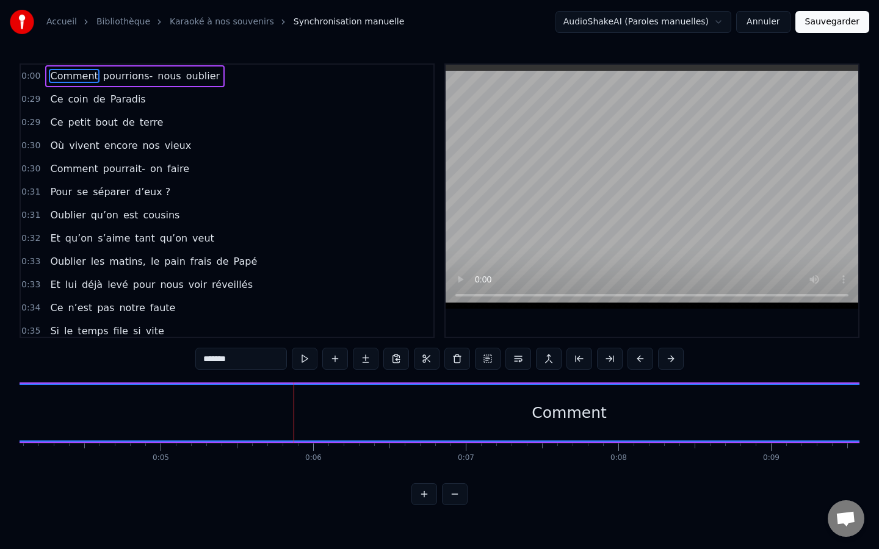
click at [596, 408] on div "Comment" at bounding box center [568, 413] width 75 height 23
click at [555, 412] on div "Comment" at bounding box center [568, 413] width 75 height 23
click at [421, 360] on button at bounding box center [427, 359] width 26 height 22
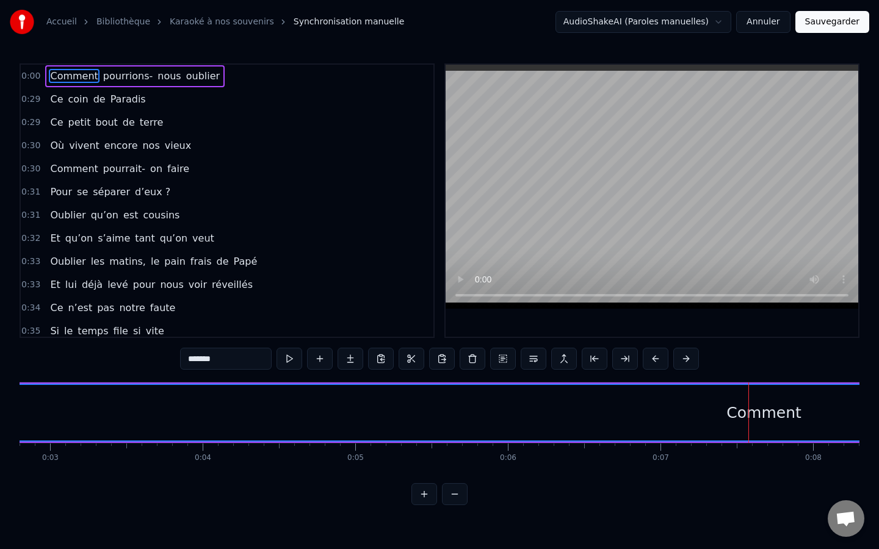
scroll to position [0, 302]
click at [314, 411] on div "Comment" at bounding box center [889, 413] width 2338 height 56
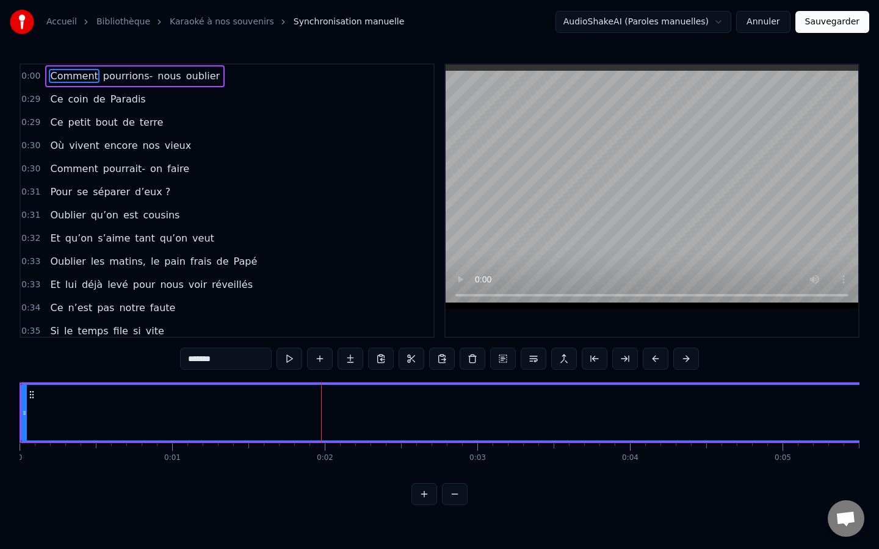
click at [35, 96] on span "0:29" at bounding box center [30, 99] width 19 height 12
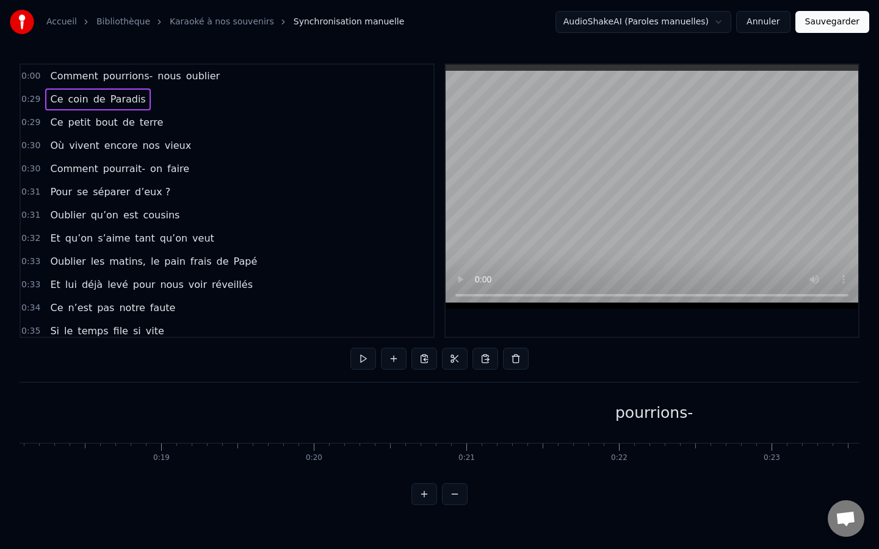
click at [30, 80] on span "0:00" at bounding box center [30, 76] width 19 height 12
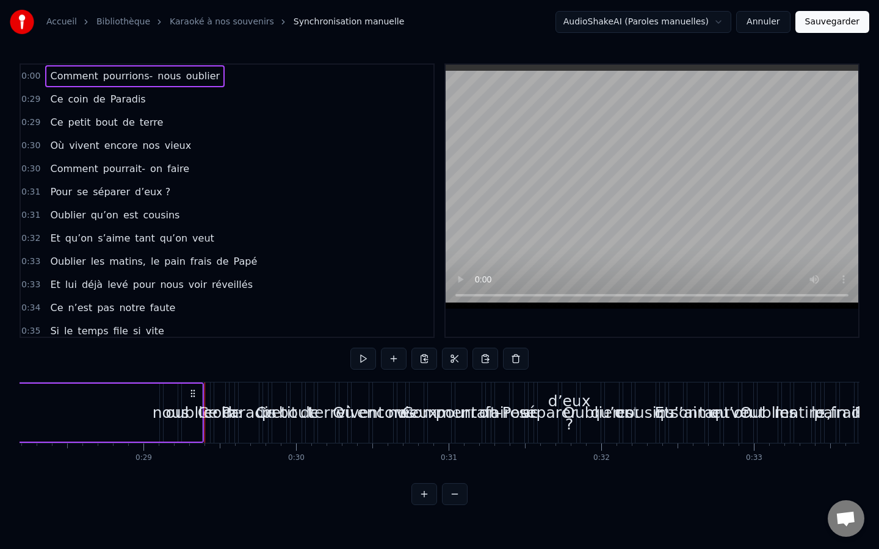
scroll to position [0, 4424]
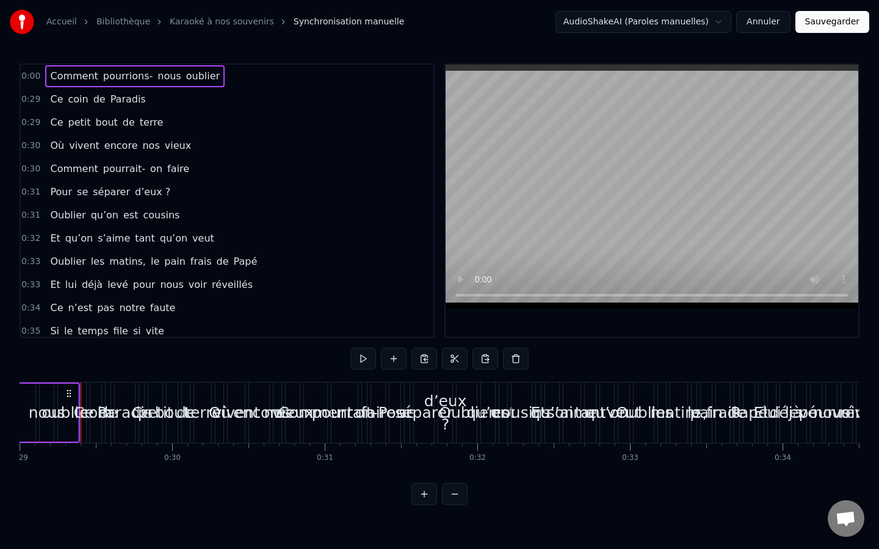
click at [32, 98] on span "0:29" at bounding box center [30, 99] width 19 height 12
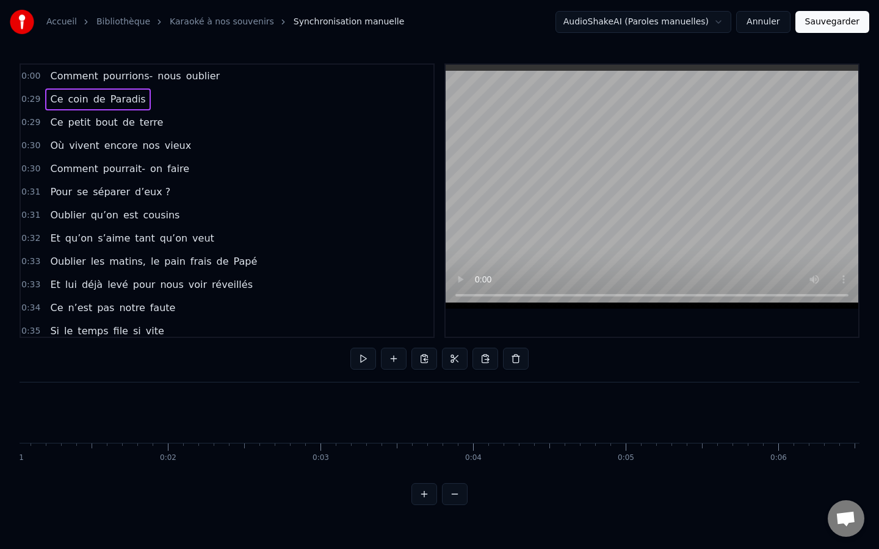
scroll to position [0, 0]
click at [824, 21] on button "Sauvegarder" at bounding box center [832, 22] width 74 height 22
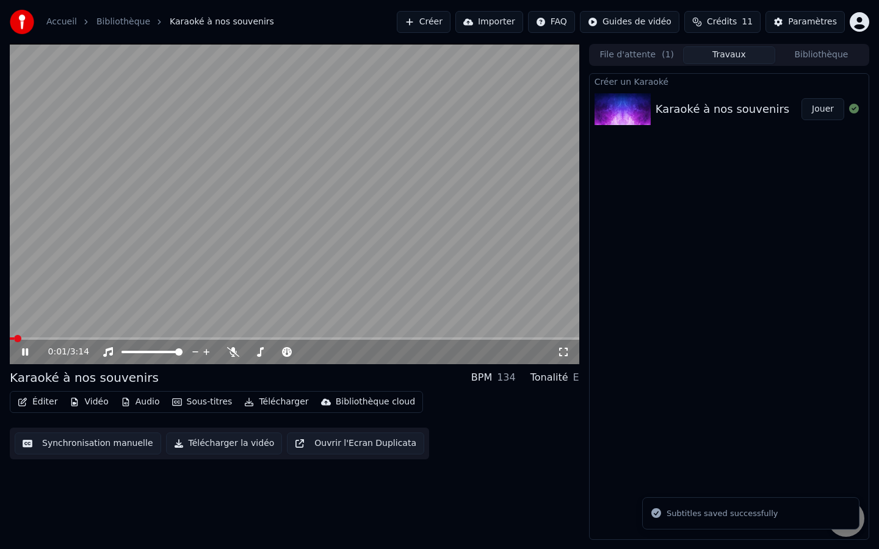
click at [372, 222] on video at bounding box center [294, 204] width 569 height 320
